Goal: Entertainment & Leisure: Consume media (video, audio)

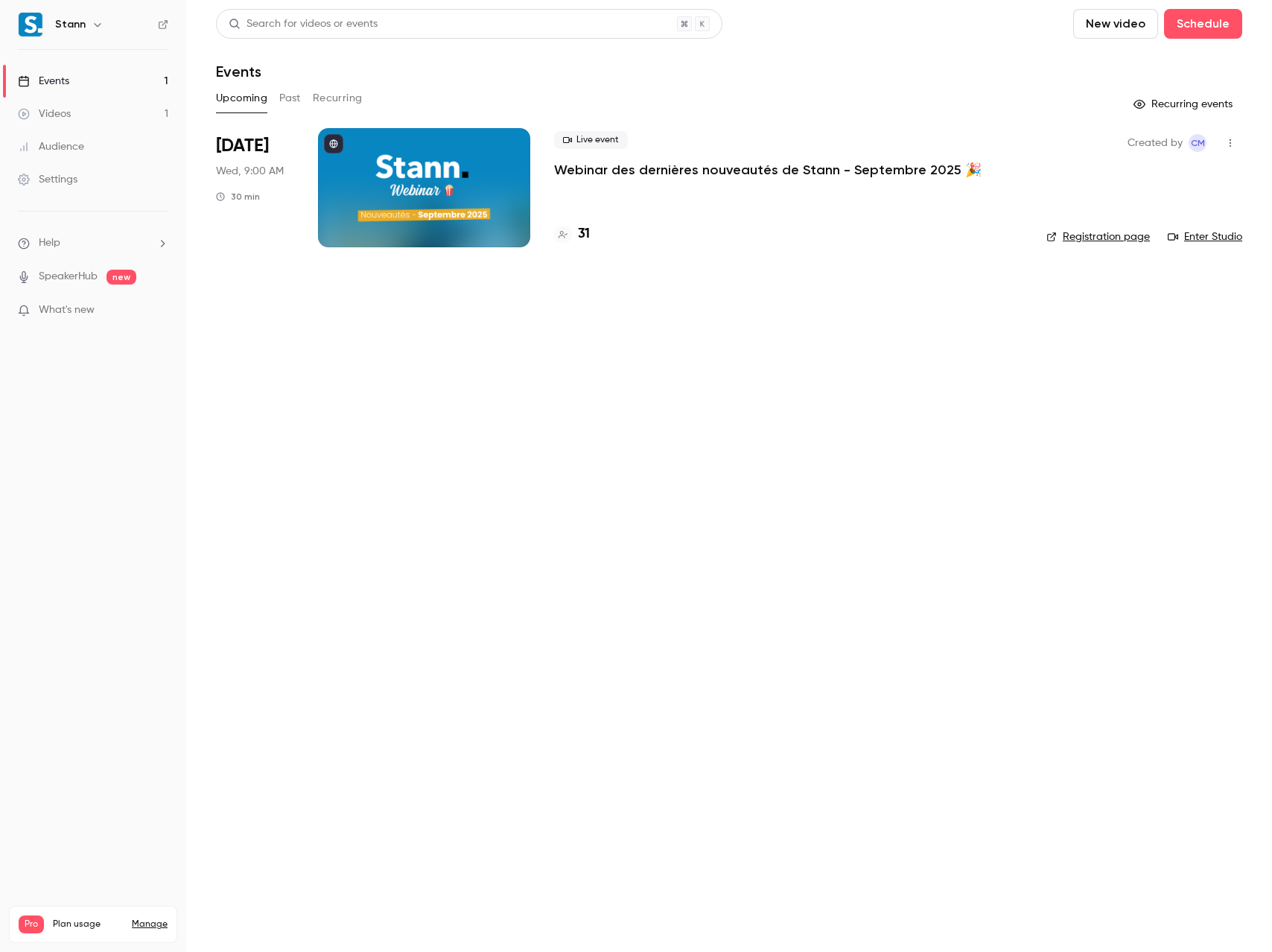
click at [1195, 239] on link "Enter Studio" at bounding box center [1205, 236] width 74 height 15
click at [61, 113] on div "Videos" at bounding box center [44, 113] width 53 height 15
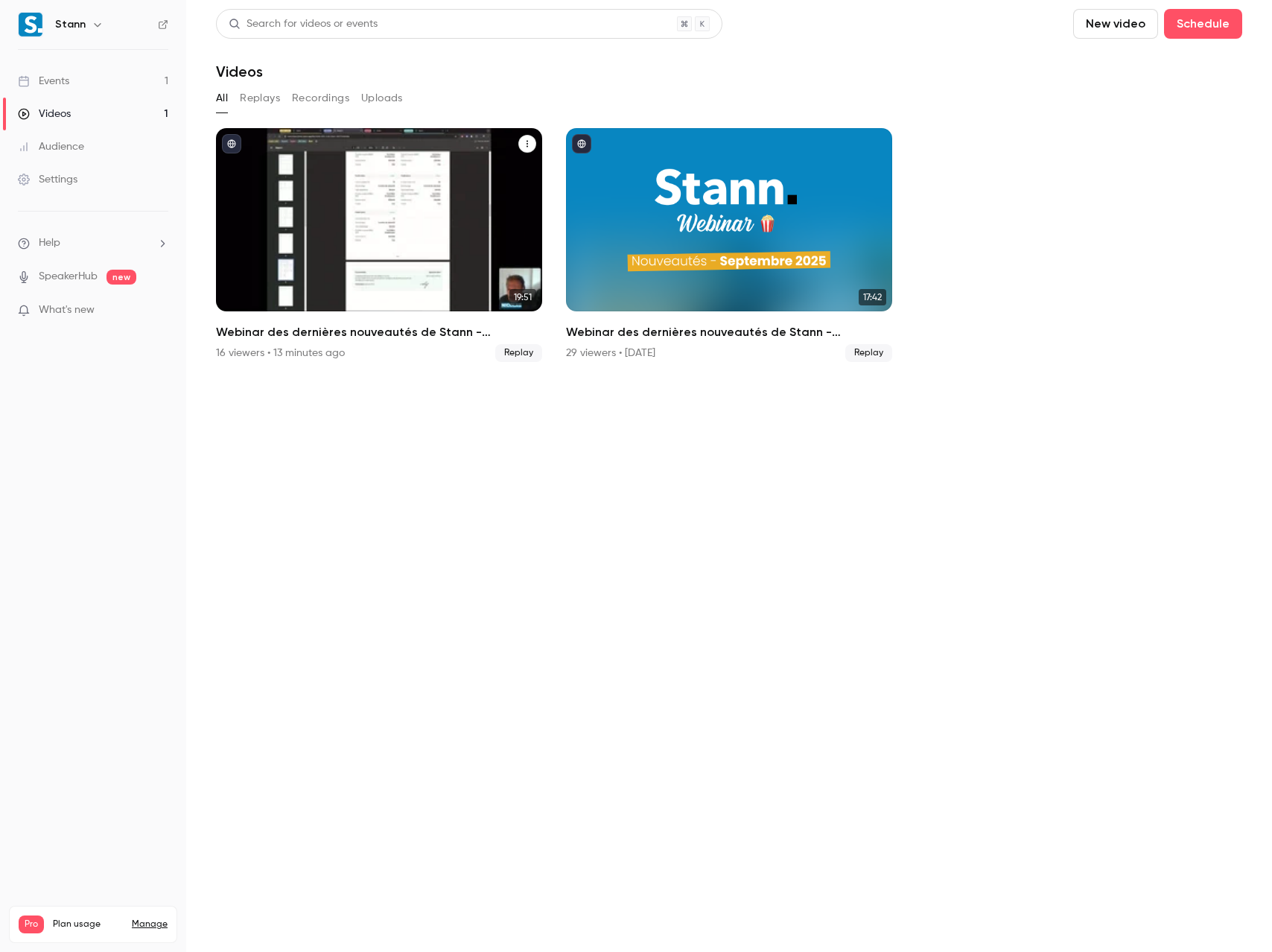
click at [425, 253] on div "Webinar des dernières nouveautés de Stann - Septembre 2025 🎉" at bounding box center [379, 220] width 326 height 183
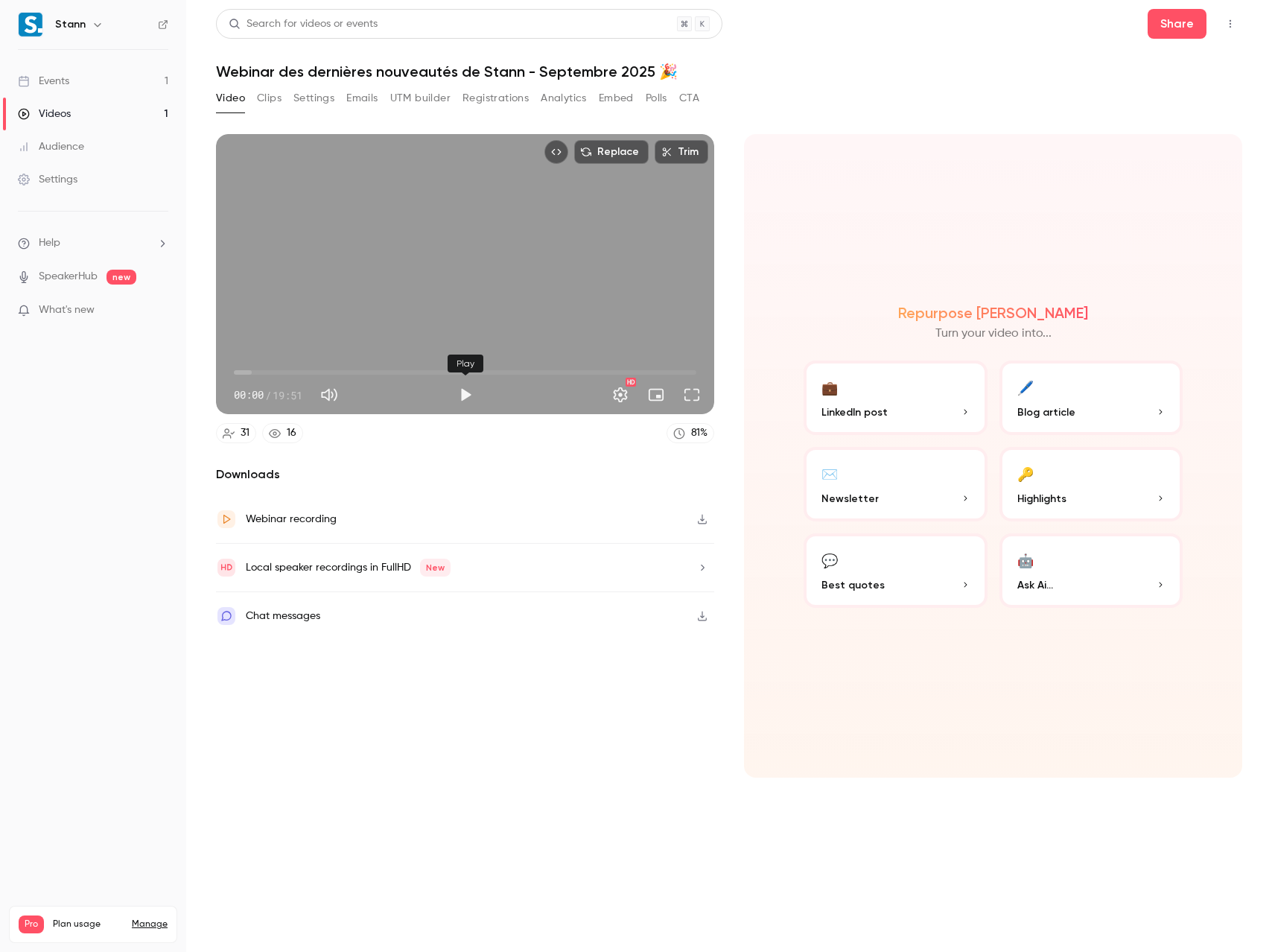
click at [463, 396] on button "Play" at bounding box center [466, 395] width 29 height 29
drag, startPoint x: 235, startPoint y: 371, endPoint x: 681, endPoint y: 375, distance: 446.0
click at [681, 375] on span "19:10" at bounding box center [680, 372] width 4 height 4
click at [686, 372] on span "19:24" at bounding box center [685, 372] width 4 height 4
type input "******"
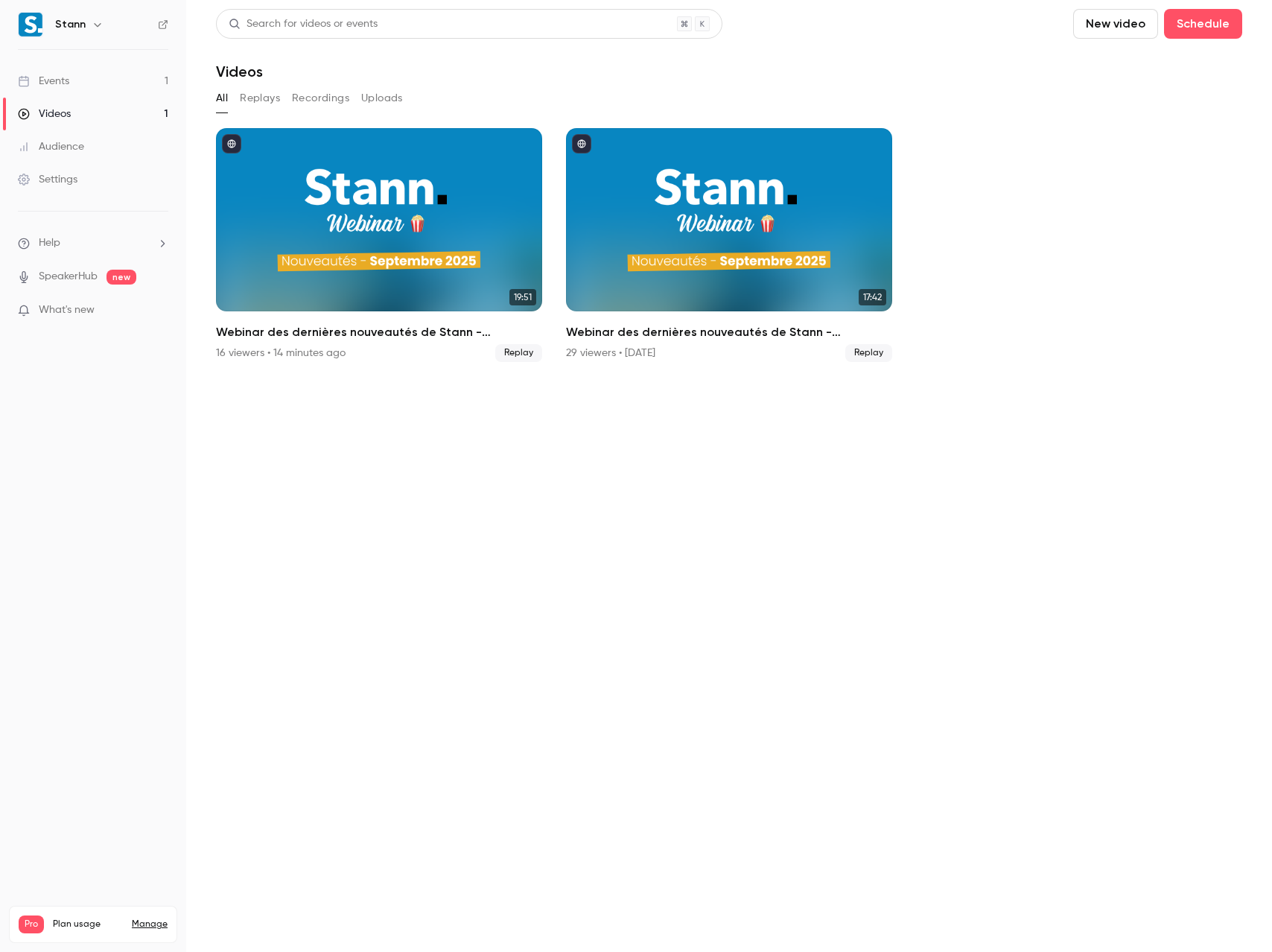
click at [92, 112] on link "Videos 1" at bounding box center [93, 114] width 186 height 33
click at [93, 83] on link "Events 1" at bounding box center [93, 81] width 186 height 33
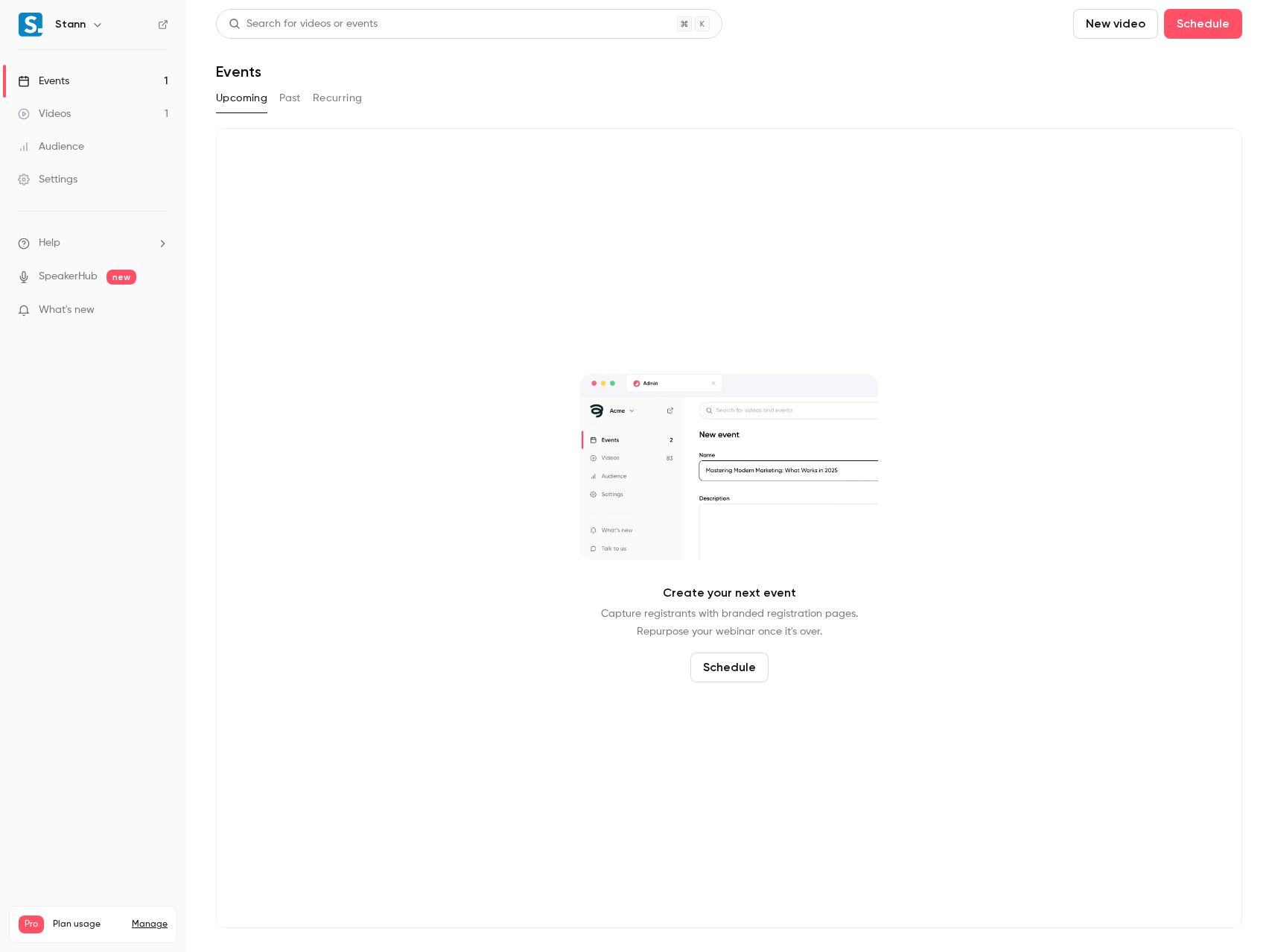
click at [79, 112] on link "Videos 1" at bounding box center [93, 114] width 186 height 33
